Goal: Task Accomplishment & Management: Manage account settings

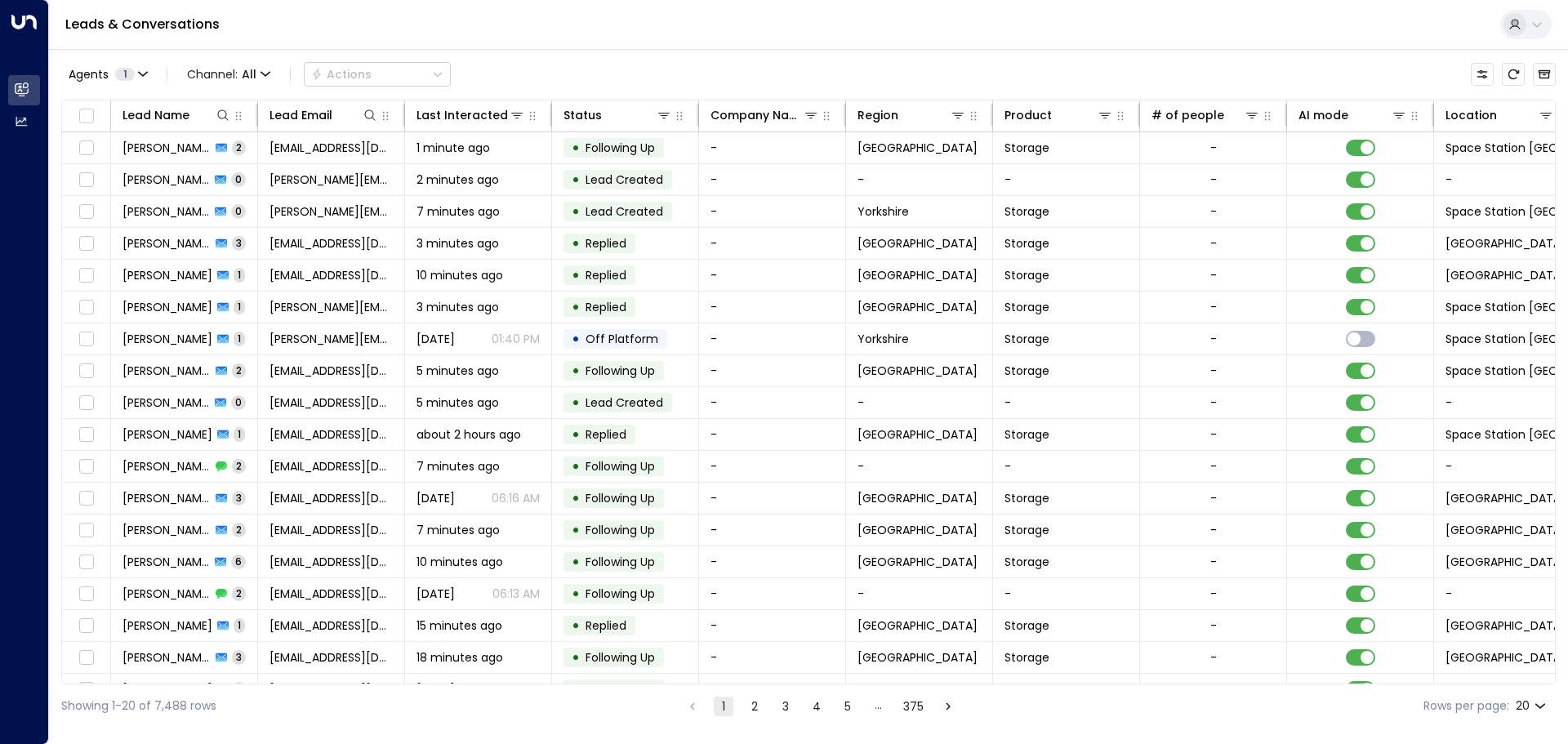
scroll to position [0, 261]
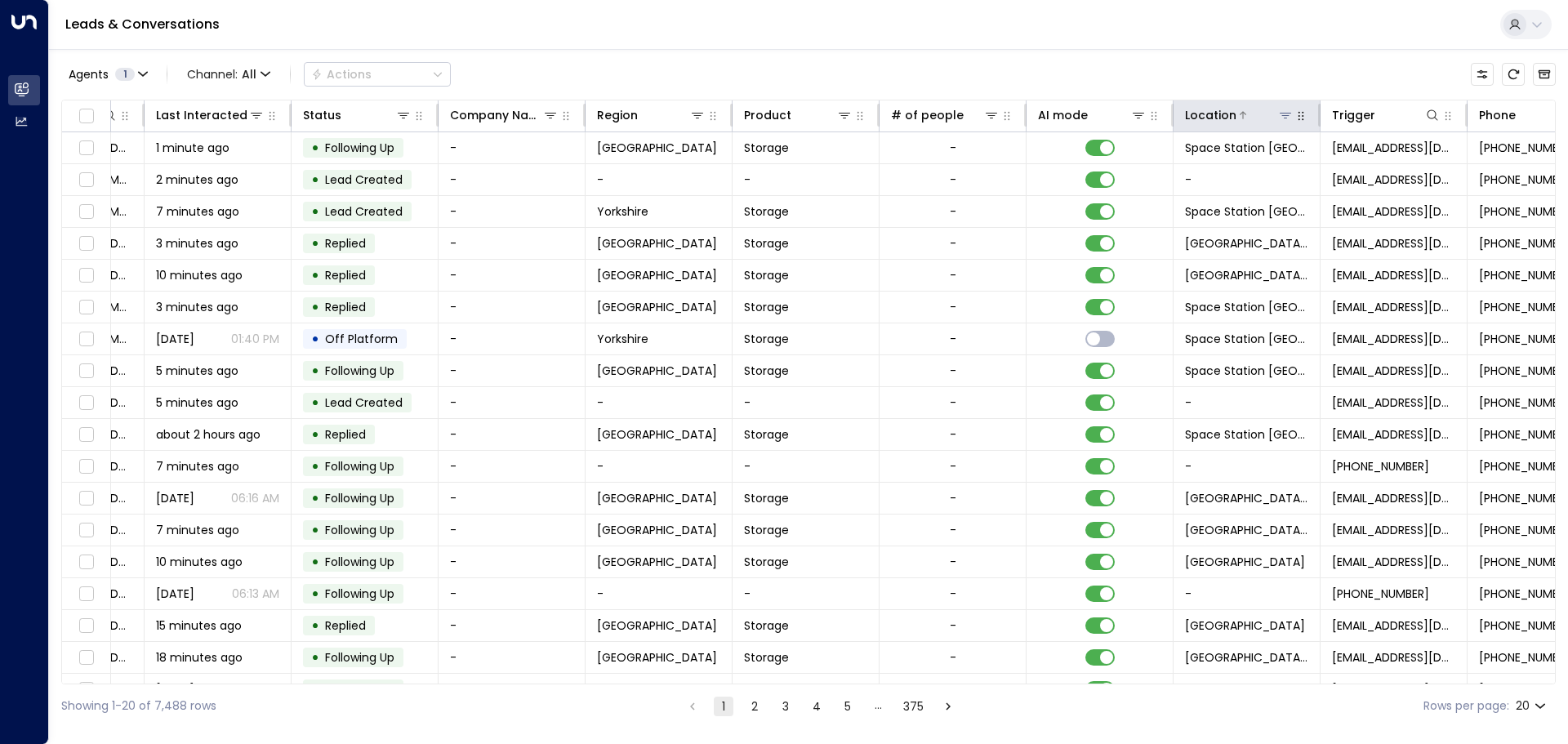
click at [1285, 117] on icon at bounding box center [1286, 115] width 13 height 13
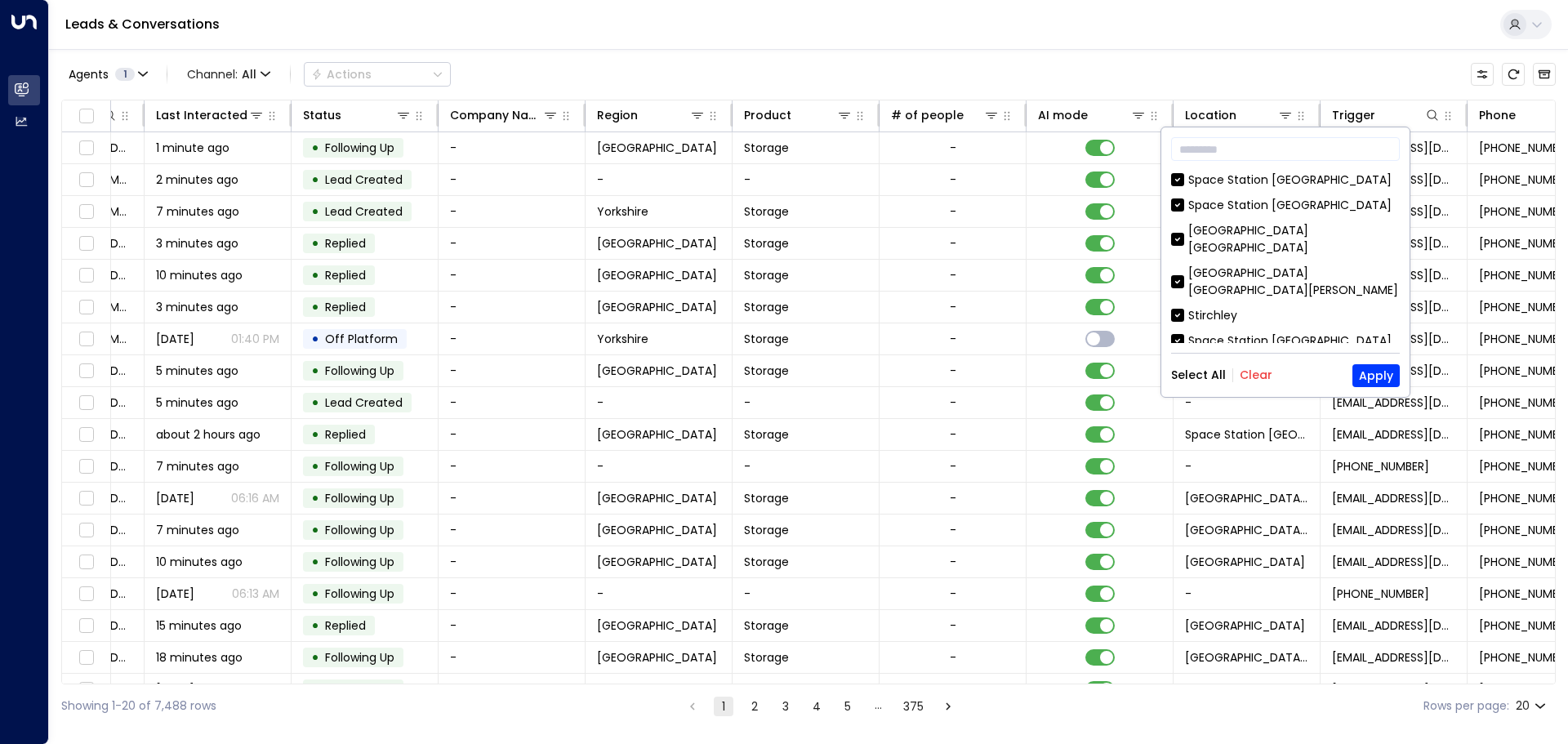
click at [1247, 373] on button "Clear" at bounding box center [1256, 375] width 33 height 13
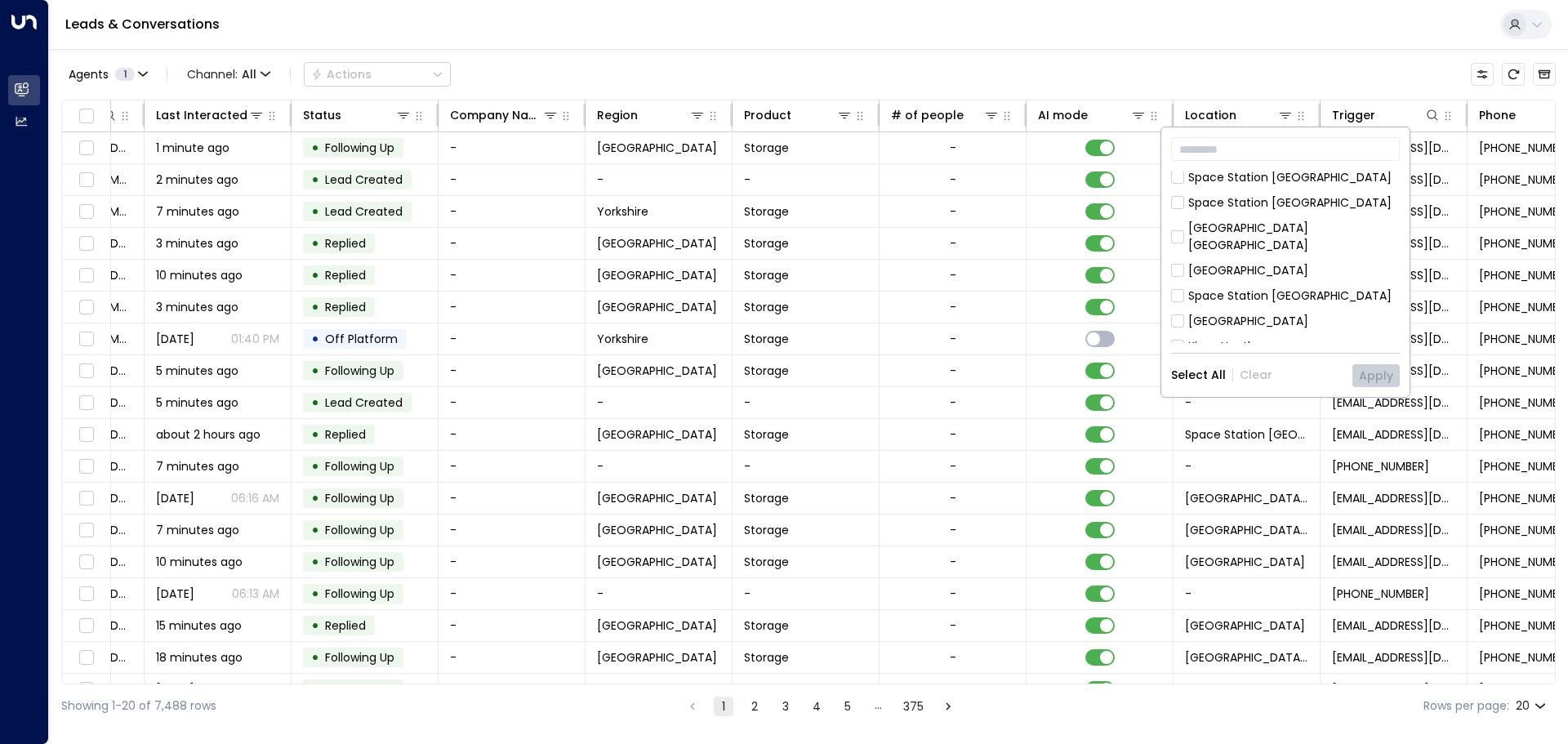
scroll to position [529, 0]
click at [1224, 267] on div "[GEOGRAPHIC_DATA]" at bounding box center [1248, 276] width 120 height 17
click at [1364, 368] on button "Apply" at bounding box center [1377, 376] width 47 height 23
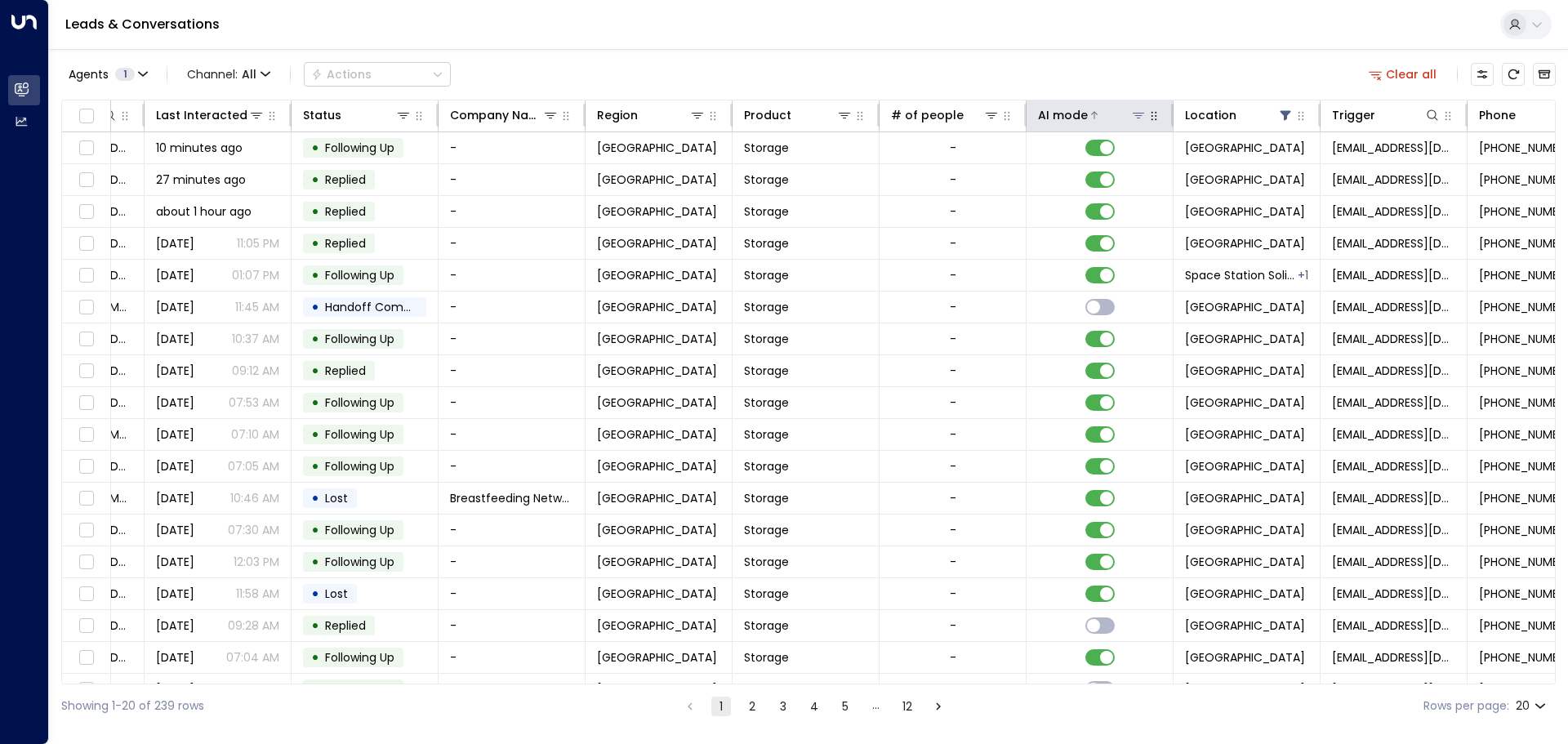
click at [1132, 116] on button at bounding box center [1138, 115] width 16 height 16
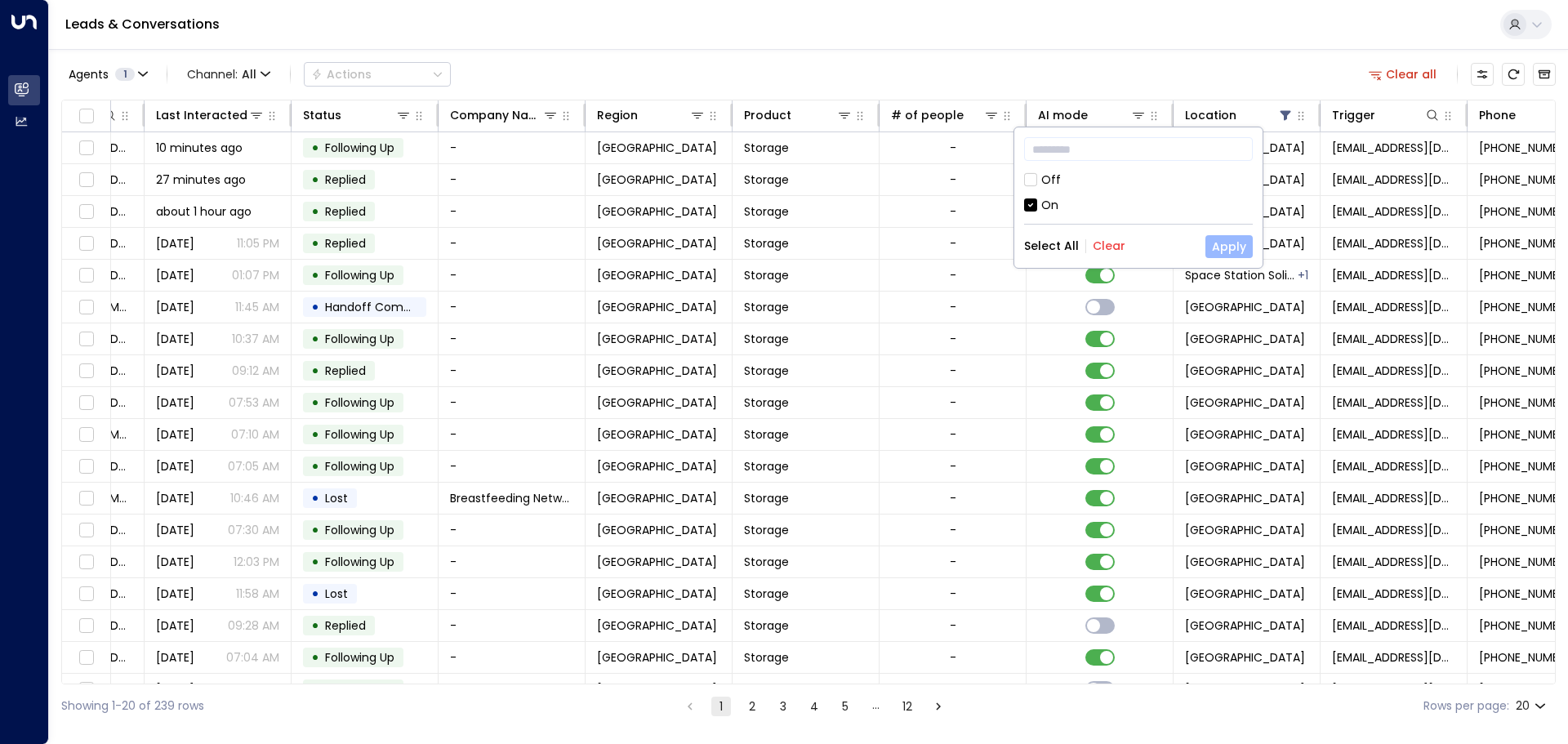
click at [1224, 242] on button "Apply" at bounding box center [1230, 247] width 47 height 23
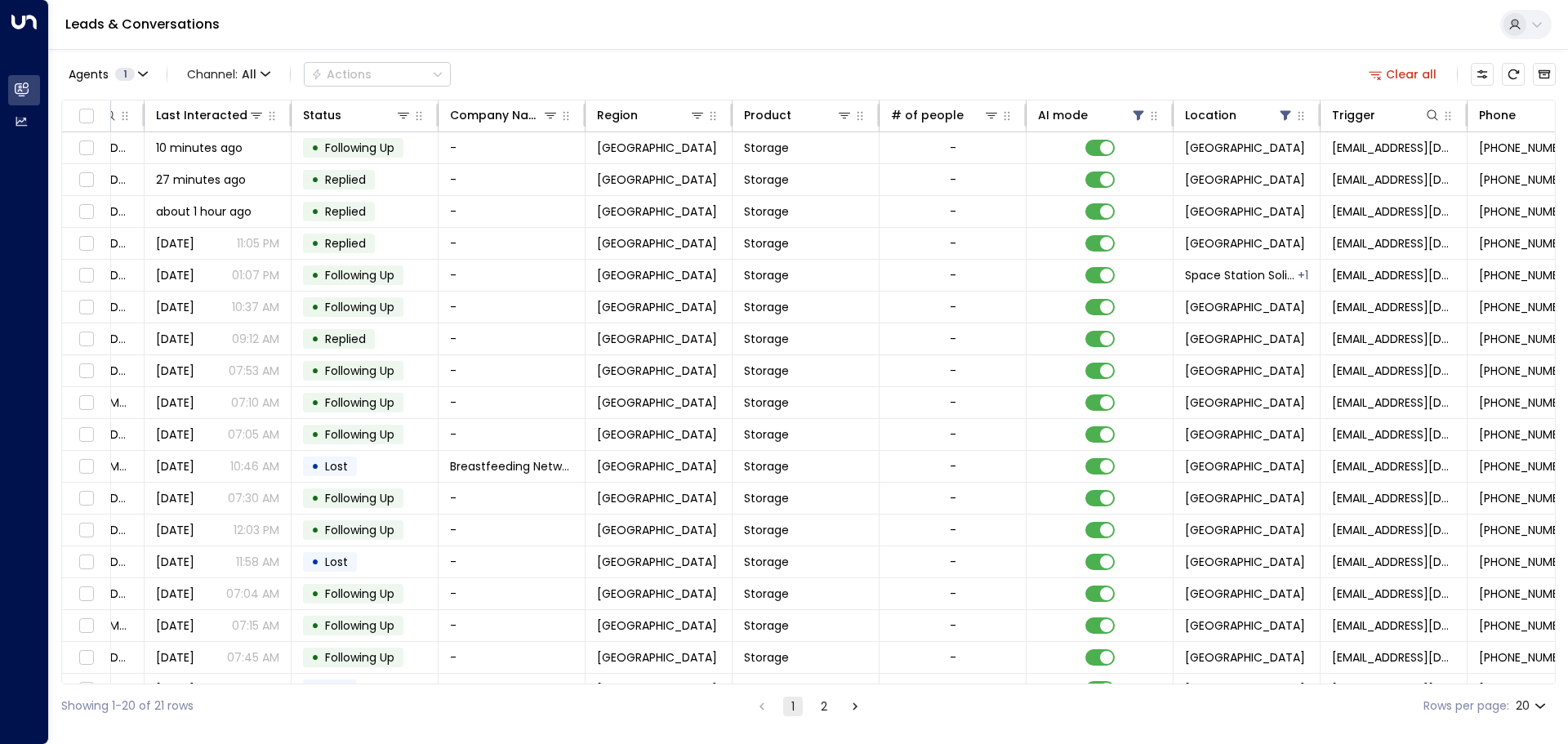
drag, startPoint x: 991, startPoint y: 687, endPoint x: 739, endPoint y: 719, distance: 254.0
click at [739, 720] on div "Showing 1-20 of 21 rows 1 2 Rows per page: 20 **" at bounding box center [808, 705] width 1494 height 43
drag, startPoint x: 761, startPoint y: 676, endPoint x: 533, endPoint y: 701, distance: 229.4
click at [533, 701] on div "Agents 1 Channel: All Actions Clear all Lead Name Lead Email Last Interacted St…" at bounding box center [808, 388] width 1494 height 678
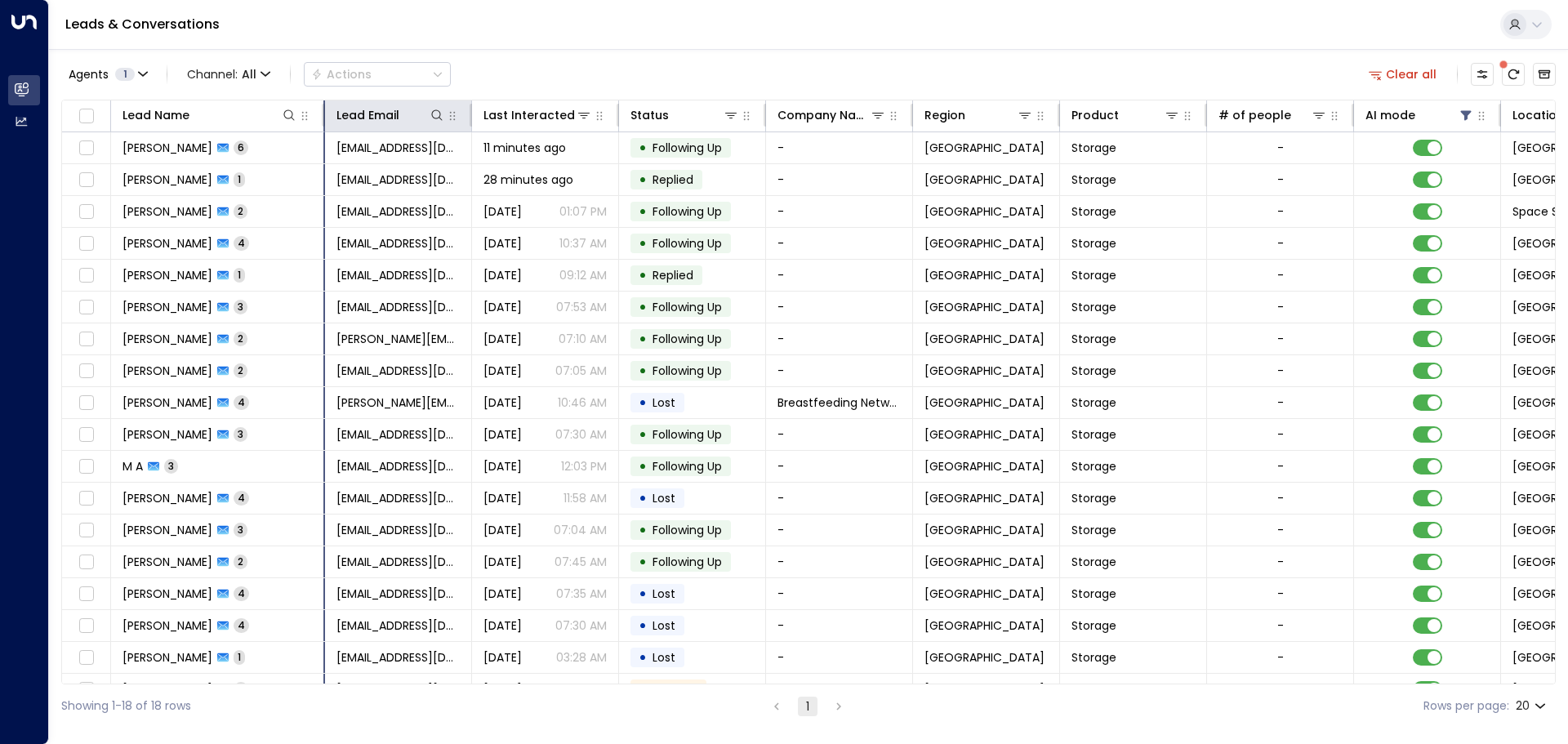
drag, startPoint x: 257, startPoint y: 119, endPoint x: 324, endPoint y: 120, distance: 67.0
click at [324, 120] on hr at bounding box center [323, 115] width 3 height 23
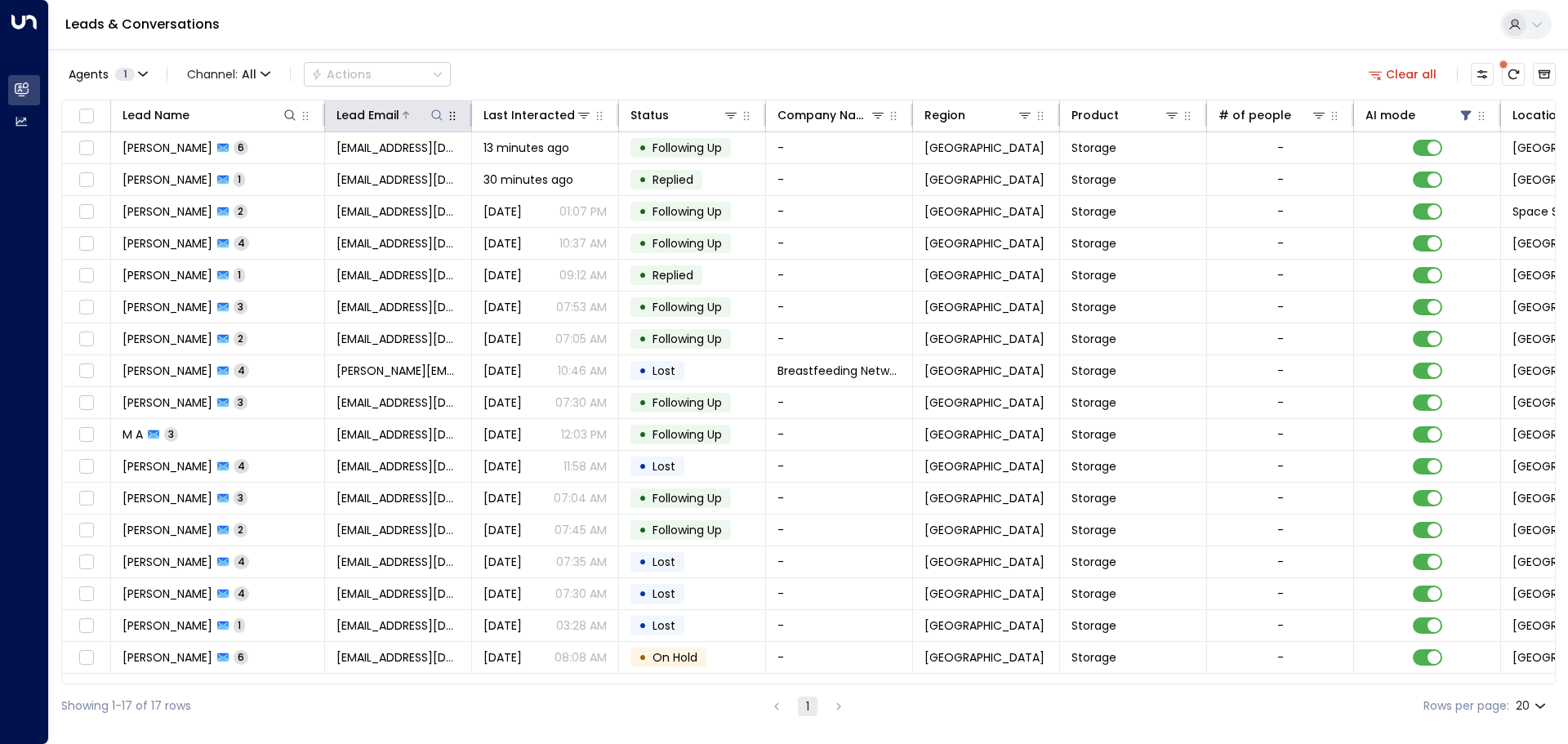
click at [439, 120] on icon at bounding box center [437, 115] width 13 height 13
click at [338, 174] on input "text" at bounding box center [436, 174] width 225 height 30
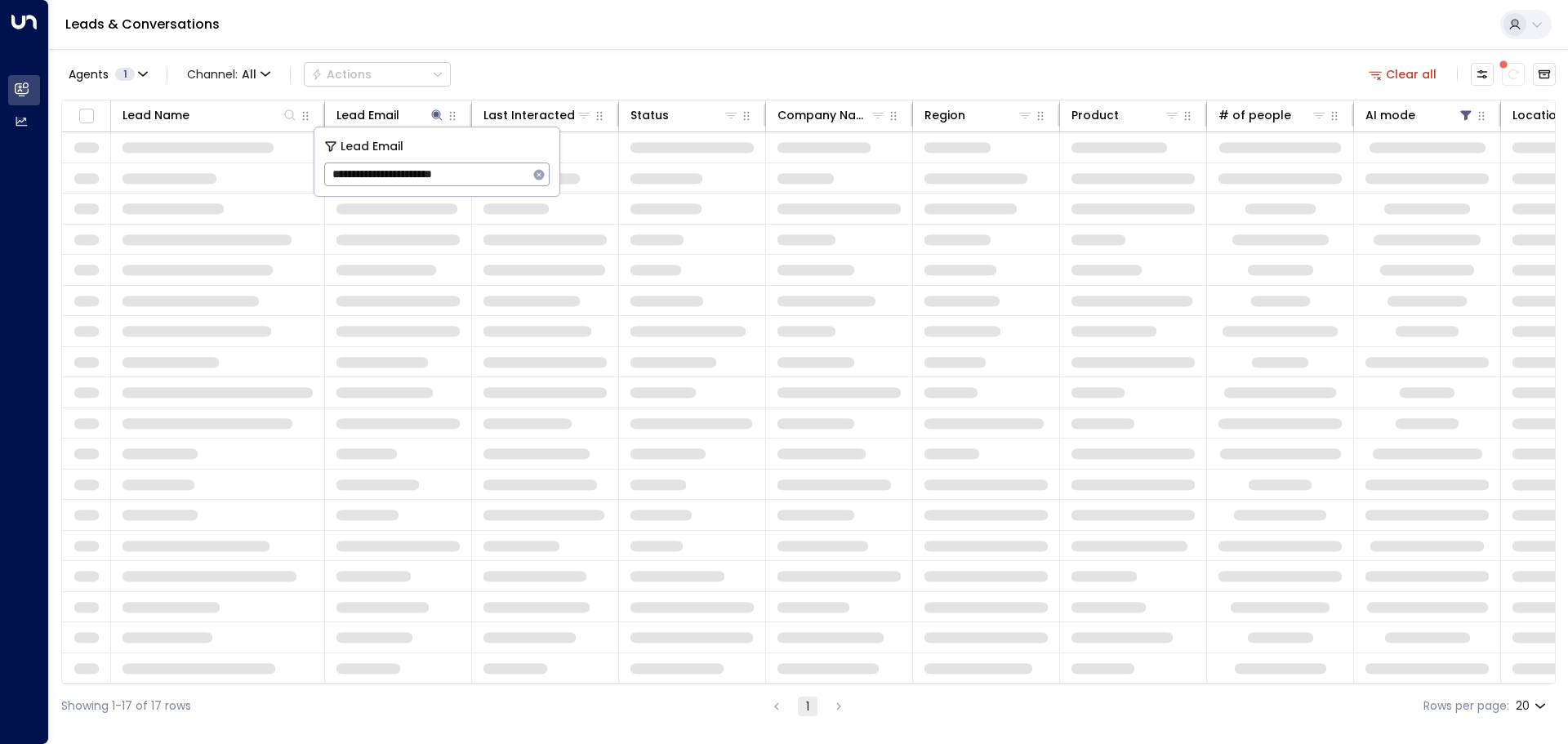
type input "**********"
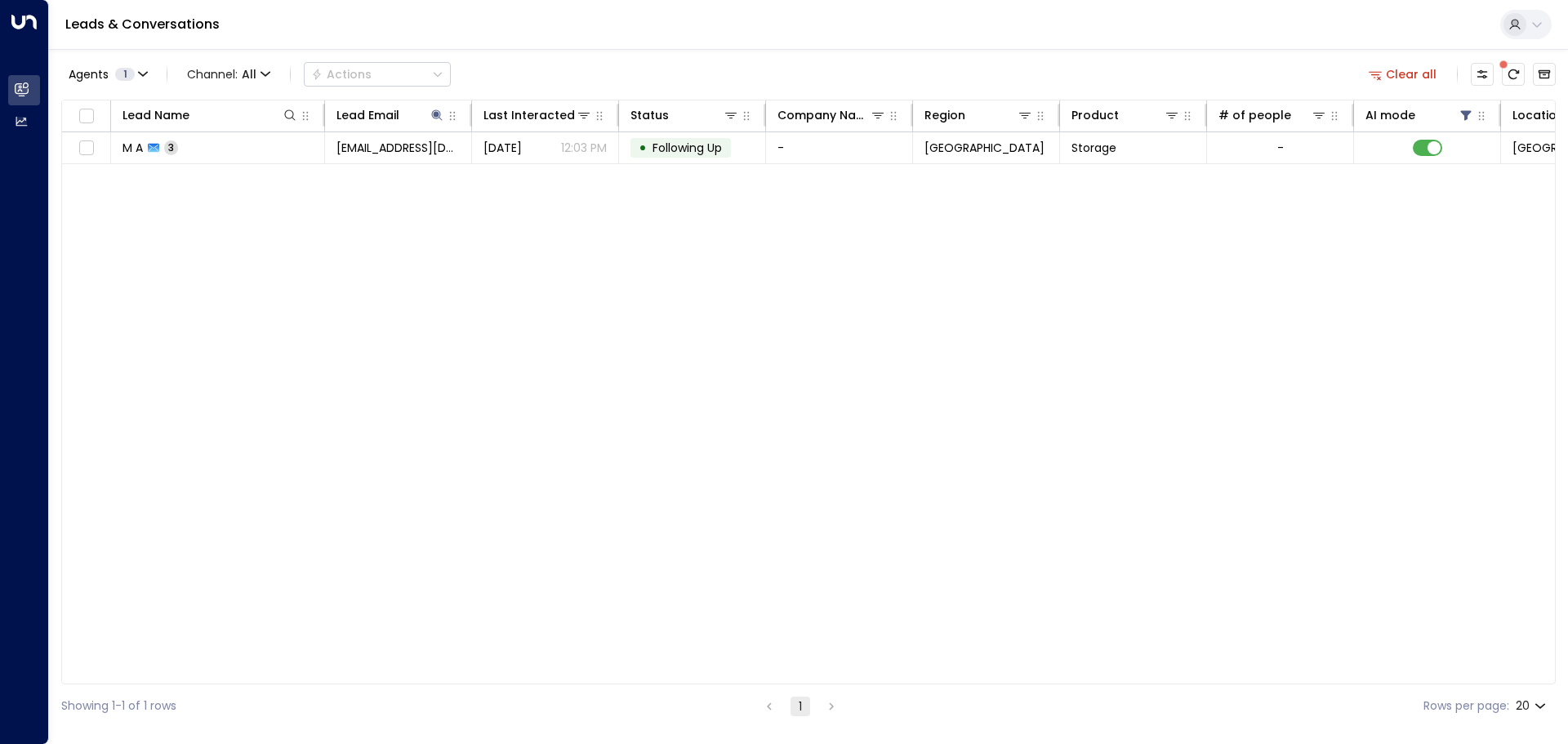
click at [882, 235] on div "Lead Name Lead Email Last Interacted Status Company Name Region Product # of pe…" at bounding box center [808, 392] width 1494 height 585
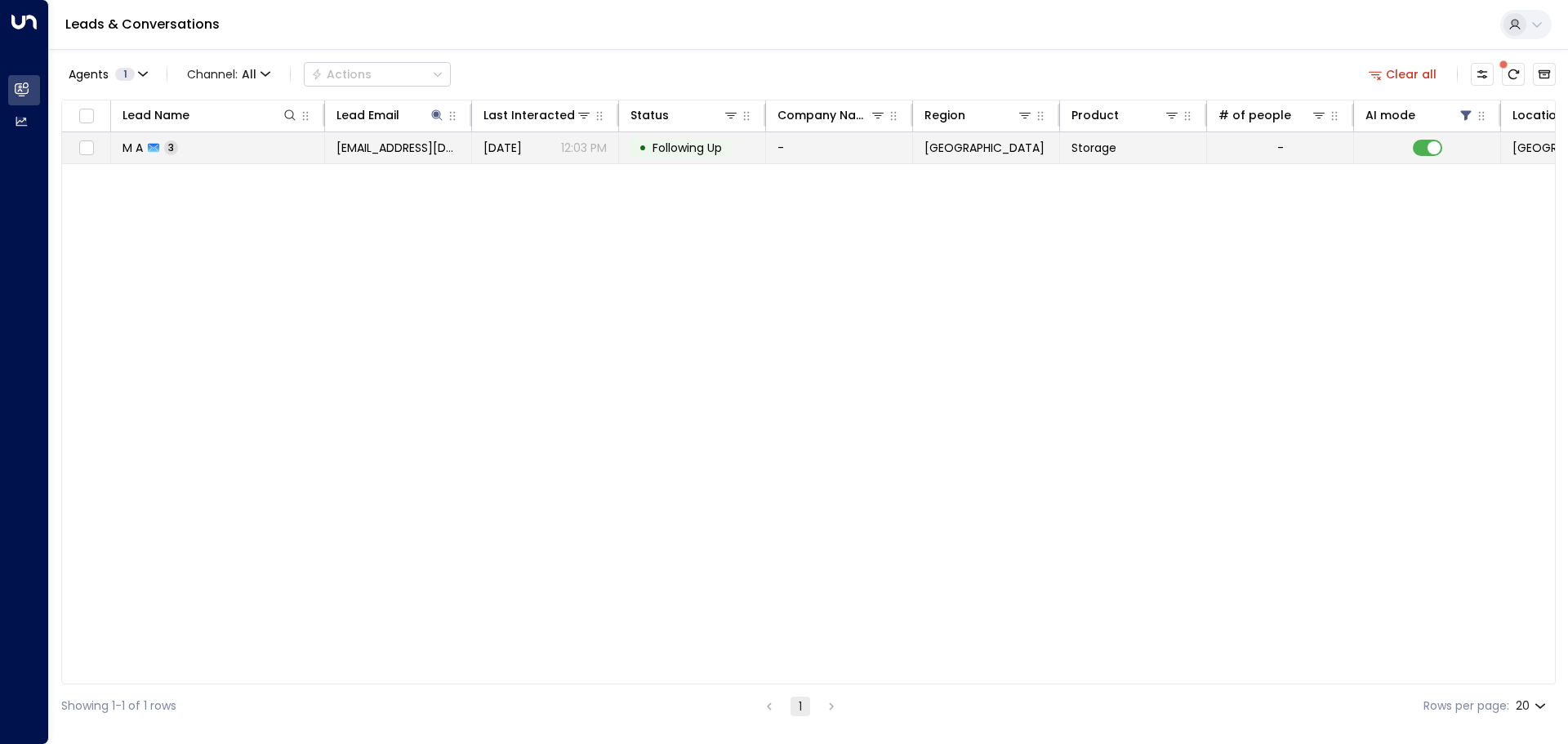
click at [695, 152] on span "Following Up" at bounding box center [688, 147] width 70 height 16
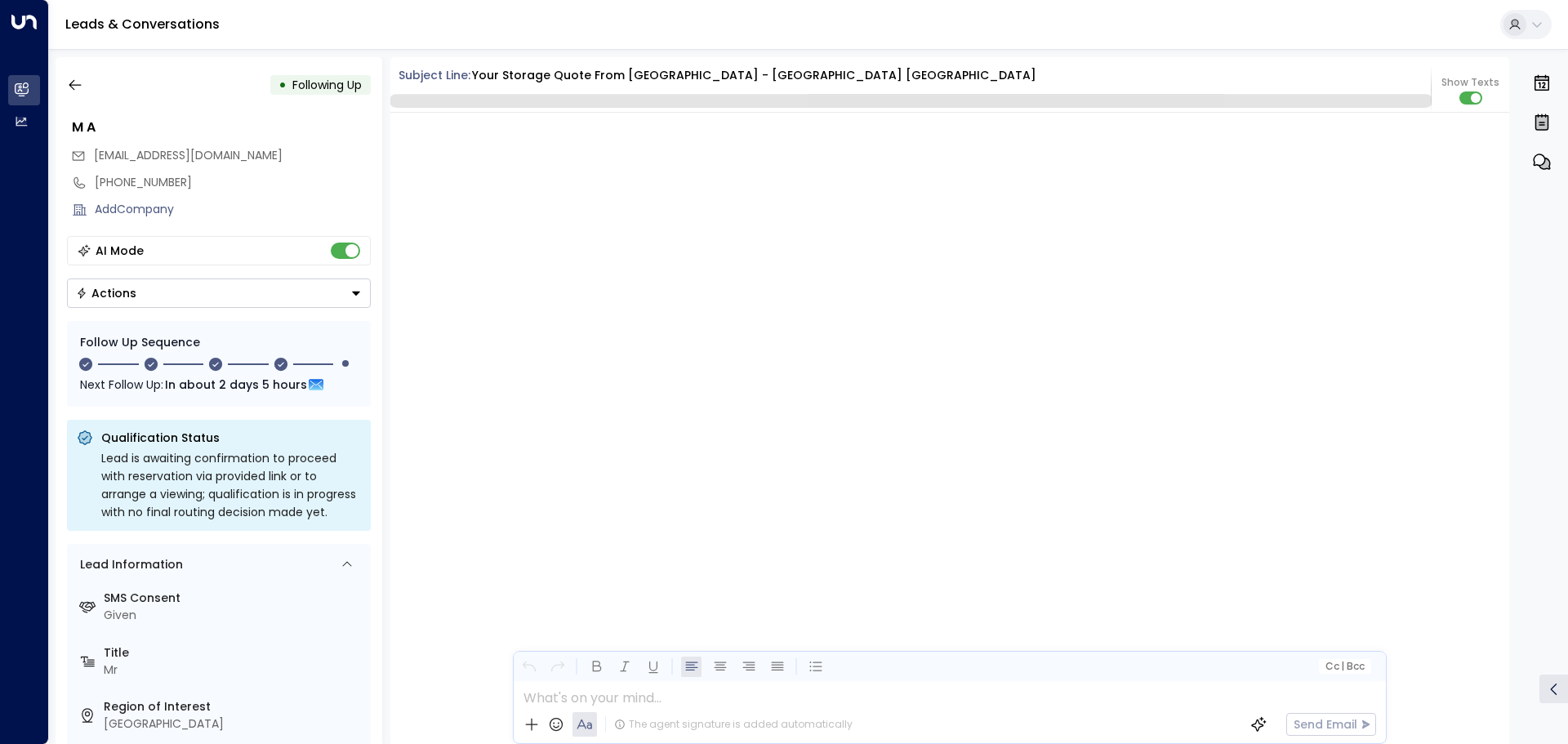
scroll to position [1634, 0]
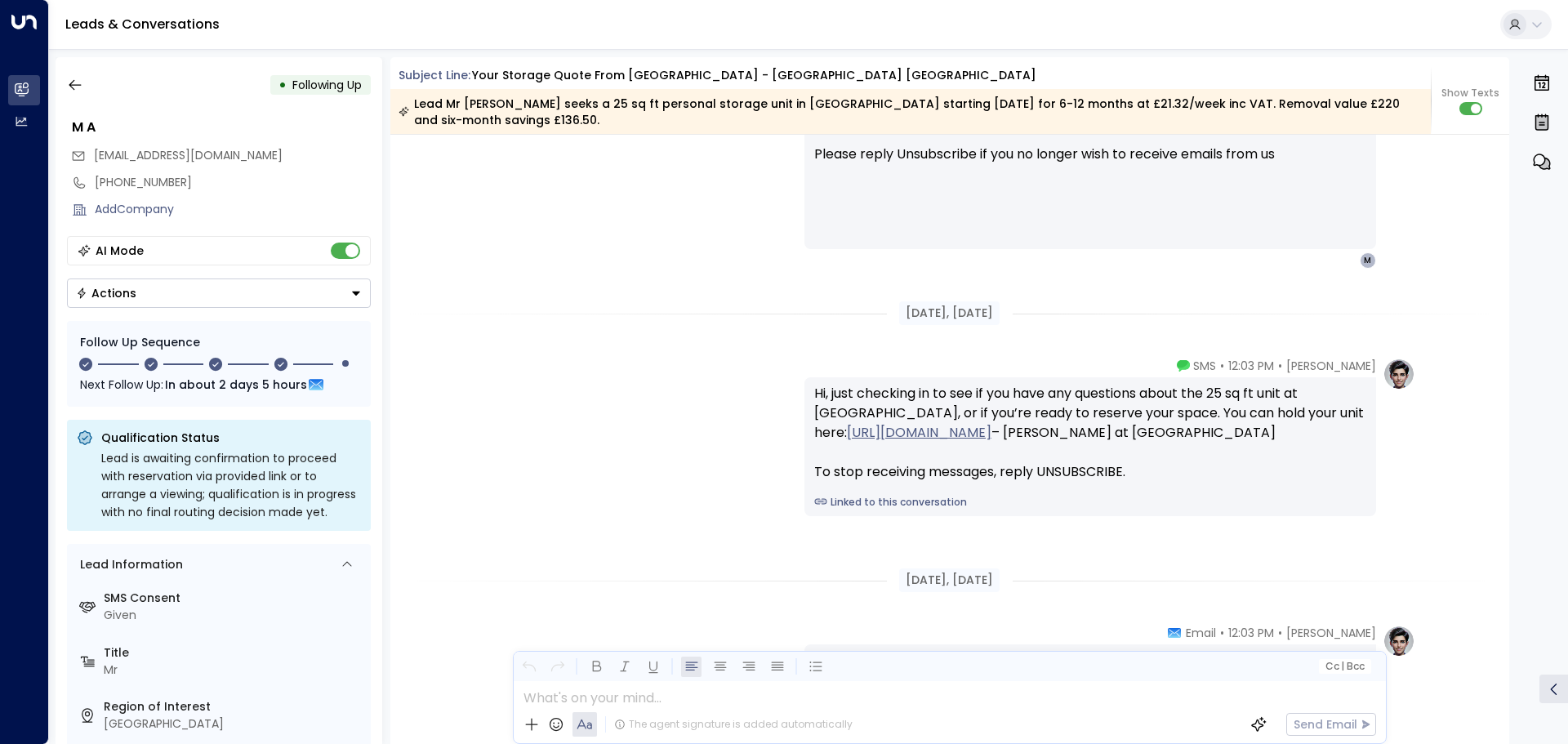
drag, startPoint x: 1510, startPoint y: 559, endPoint x: 1510, endPoint y: 698, distance: 139.0
click at [1510, 698] on div "• Following Up M A [EMAIL_ADDRESS][DOMAIN_NAME] [PHONE_NUMBER] Add Company AI M…" at bounding box center [812, 400] width 1513 height 687
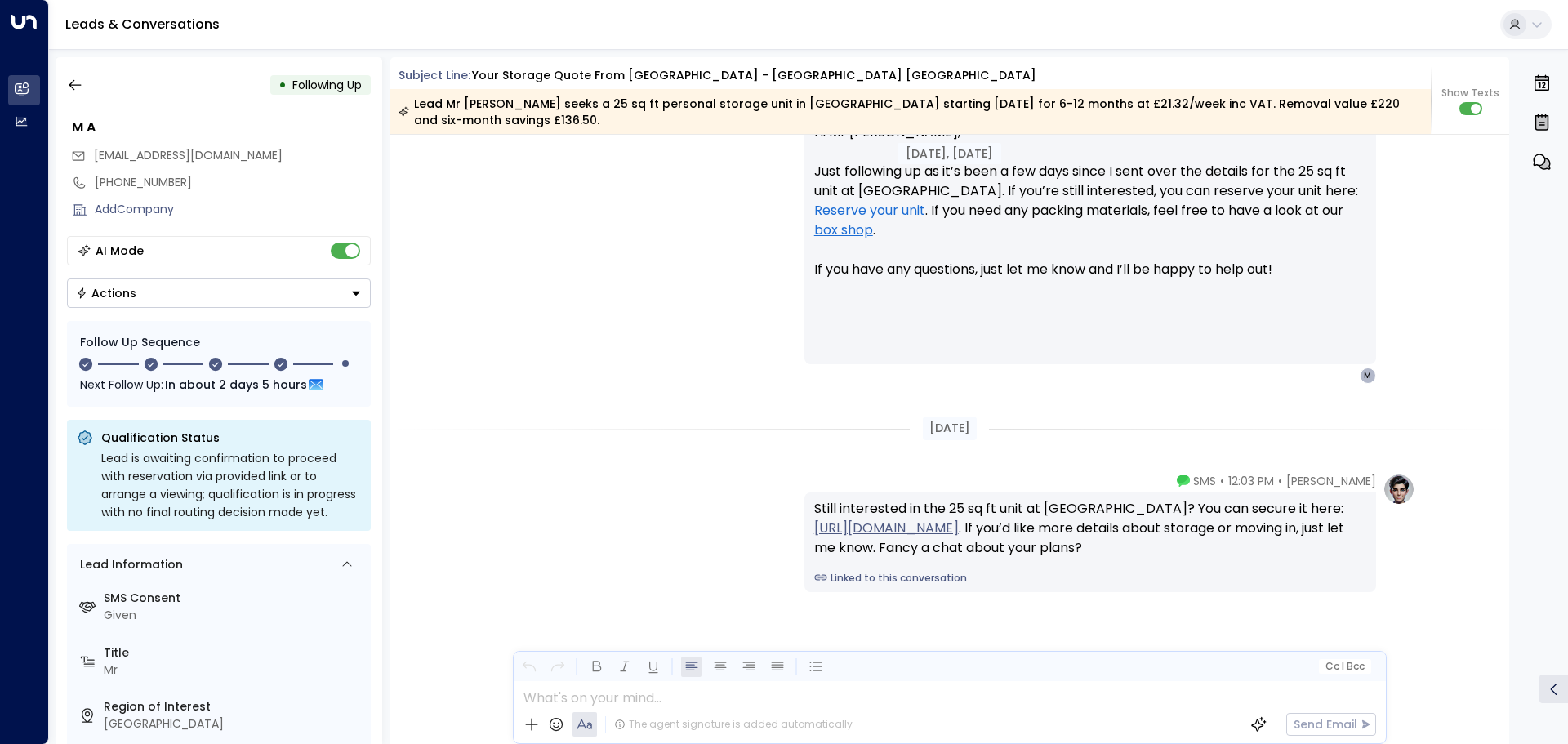
scroll to position [2176, 0]
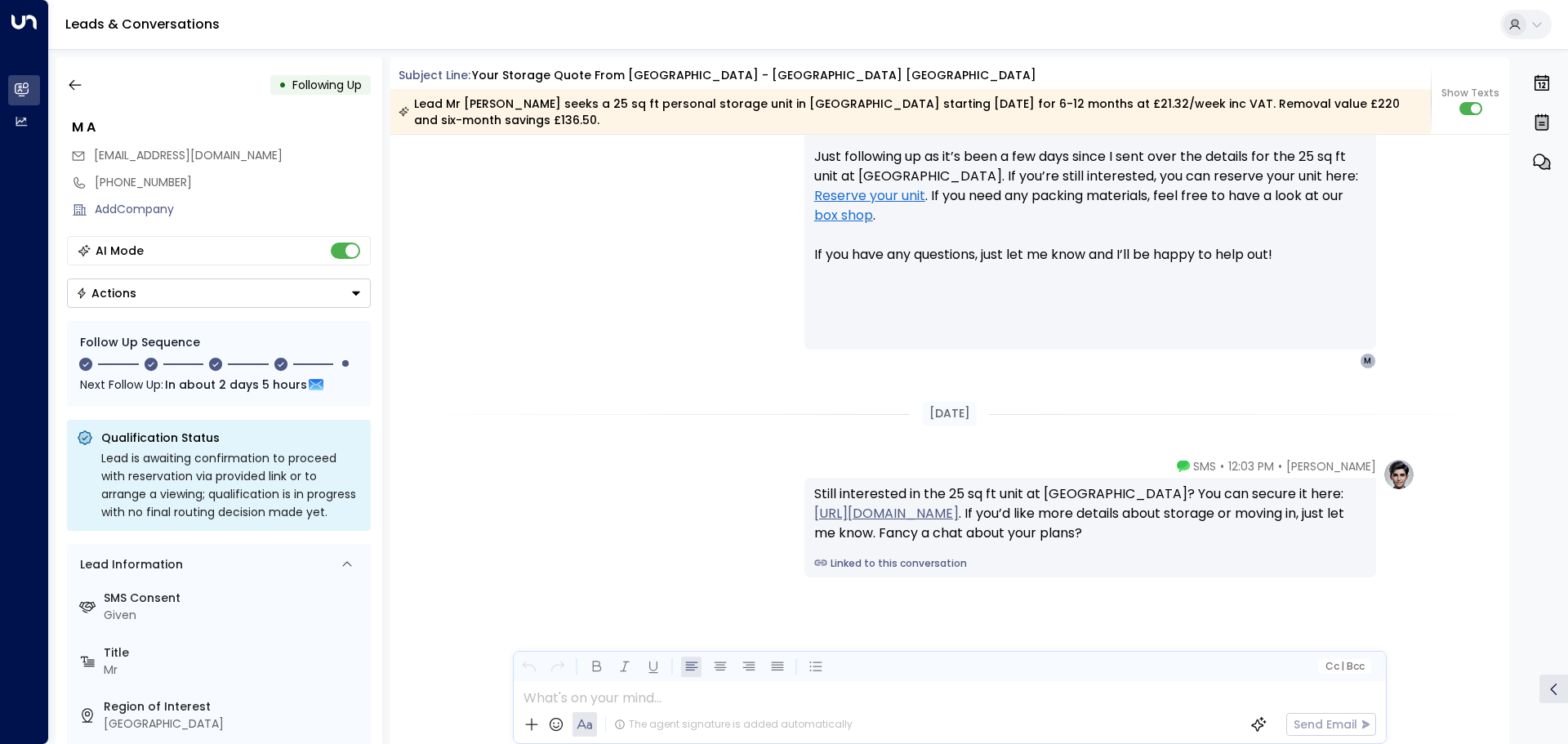
drag, startPoint x: 1510, startPoint y: 618, endPoint x: 1507, endPoint y: 549, distance: 69.1
click at [1507, 549] on div "• Following Up M A [EMAIL_ADDRESS][DOMAIN_NAME] [PHONE_NUMBER] Add Company AI M…" at bounding box center [812, 400] width 1513 height 687
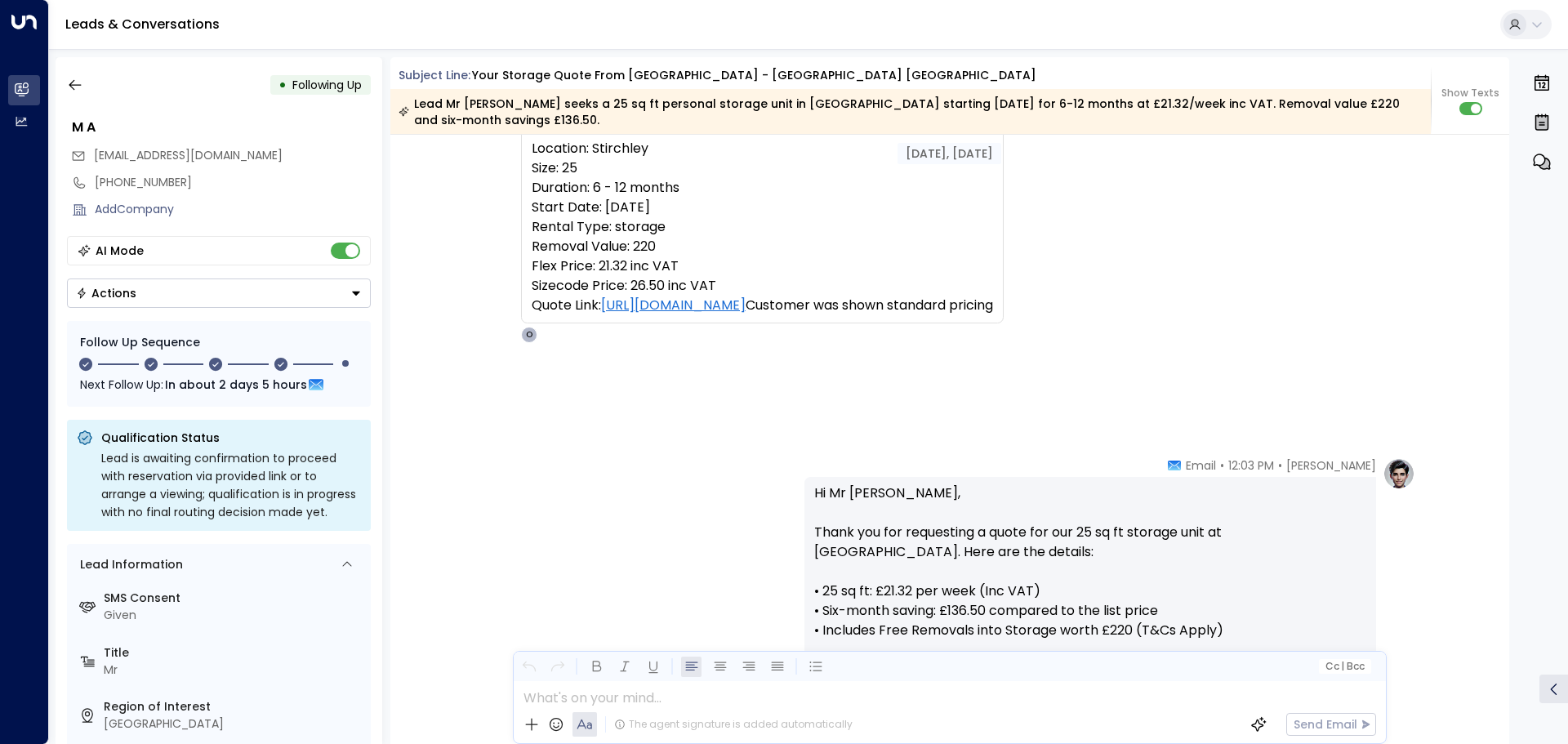
scroll to position [0, 0]
